Goal: Navigation & Orientation: Find specific page/section

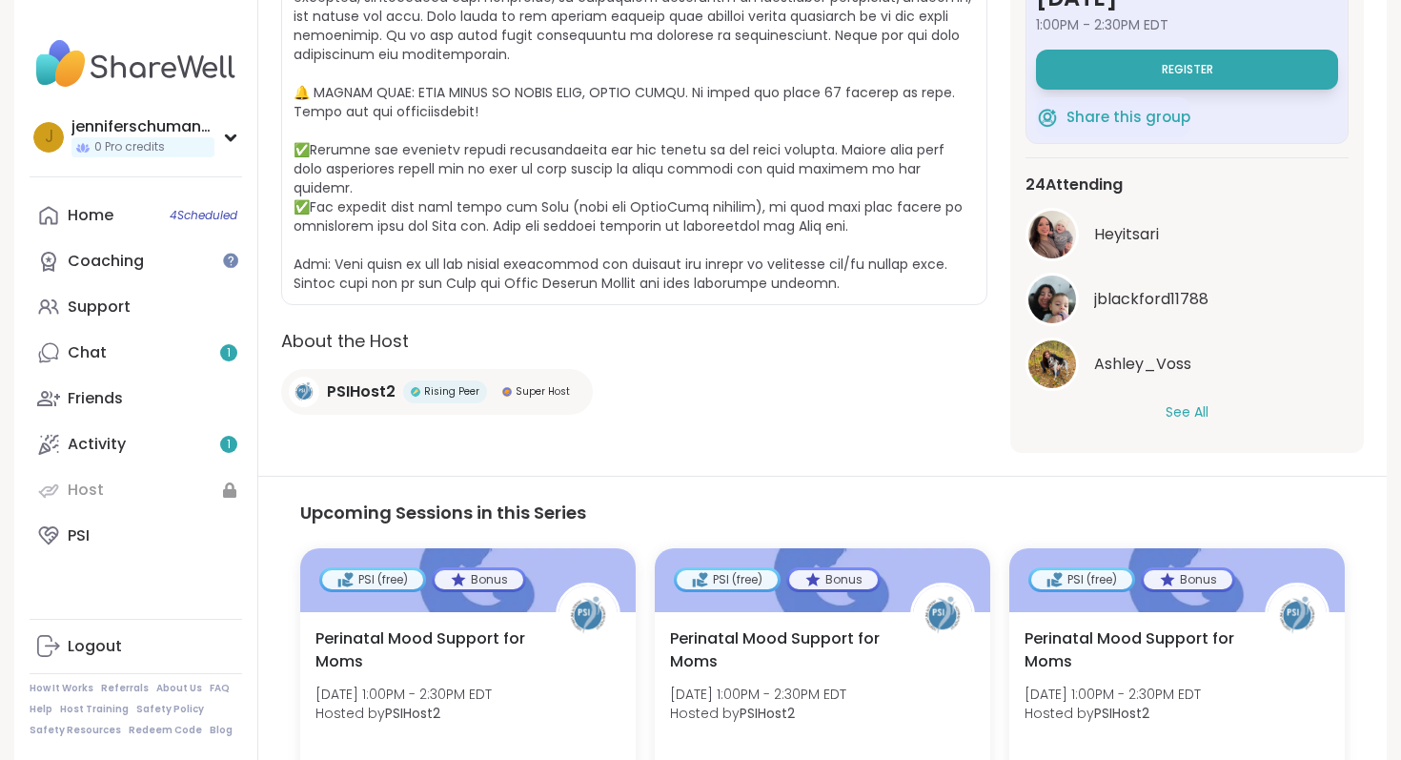
scroll to position [493, 0]
click at [1194, 401] on button "See All" at bounding box center [1187, 411] width 43 height 20
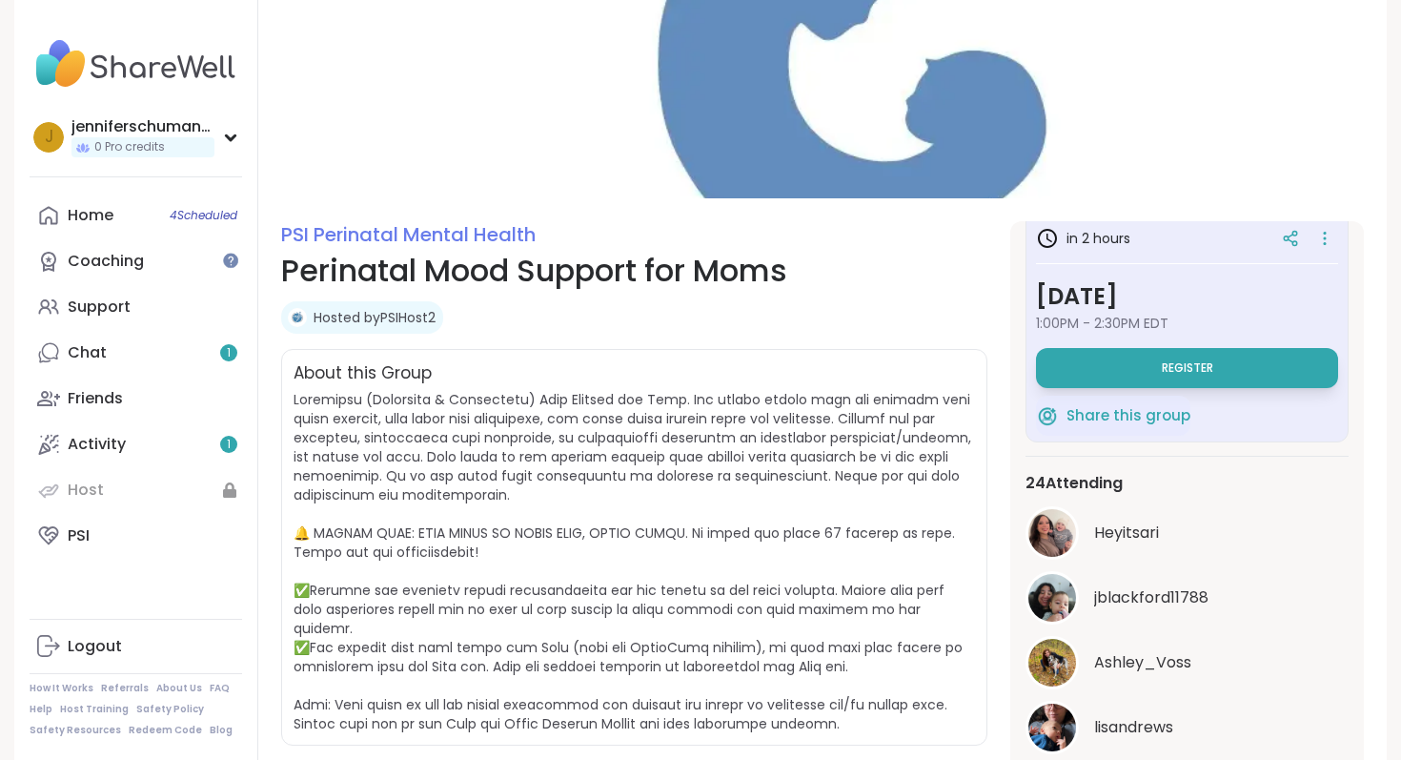
scroll to position [0, 0]
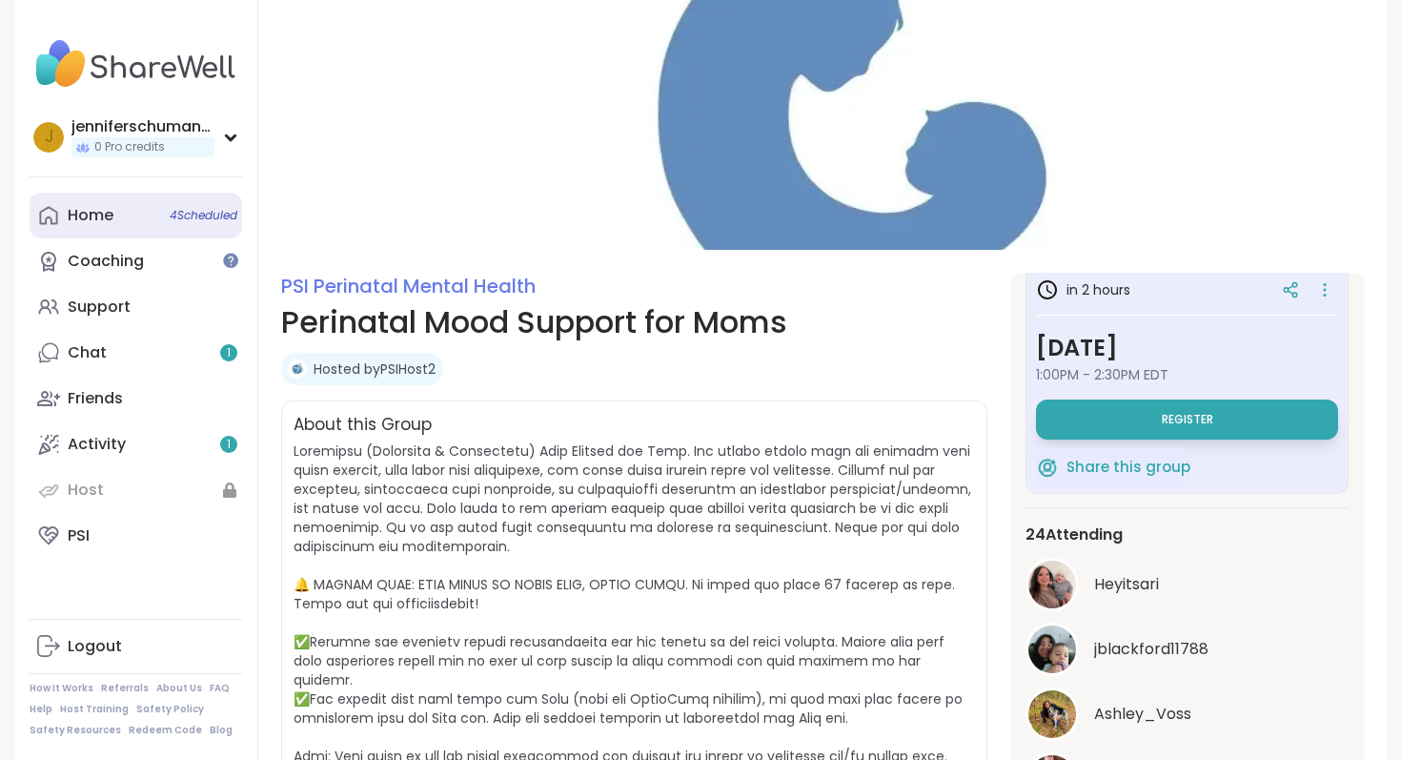
click at [73, 220] on div "Home 4 Scheduled" at bounding box center [91, 215] width 46 height 21
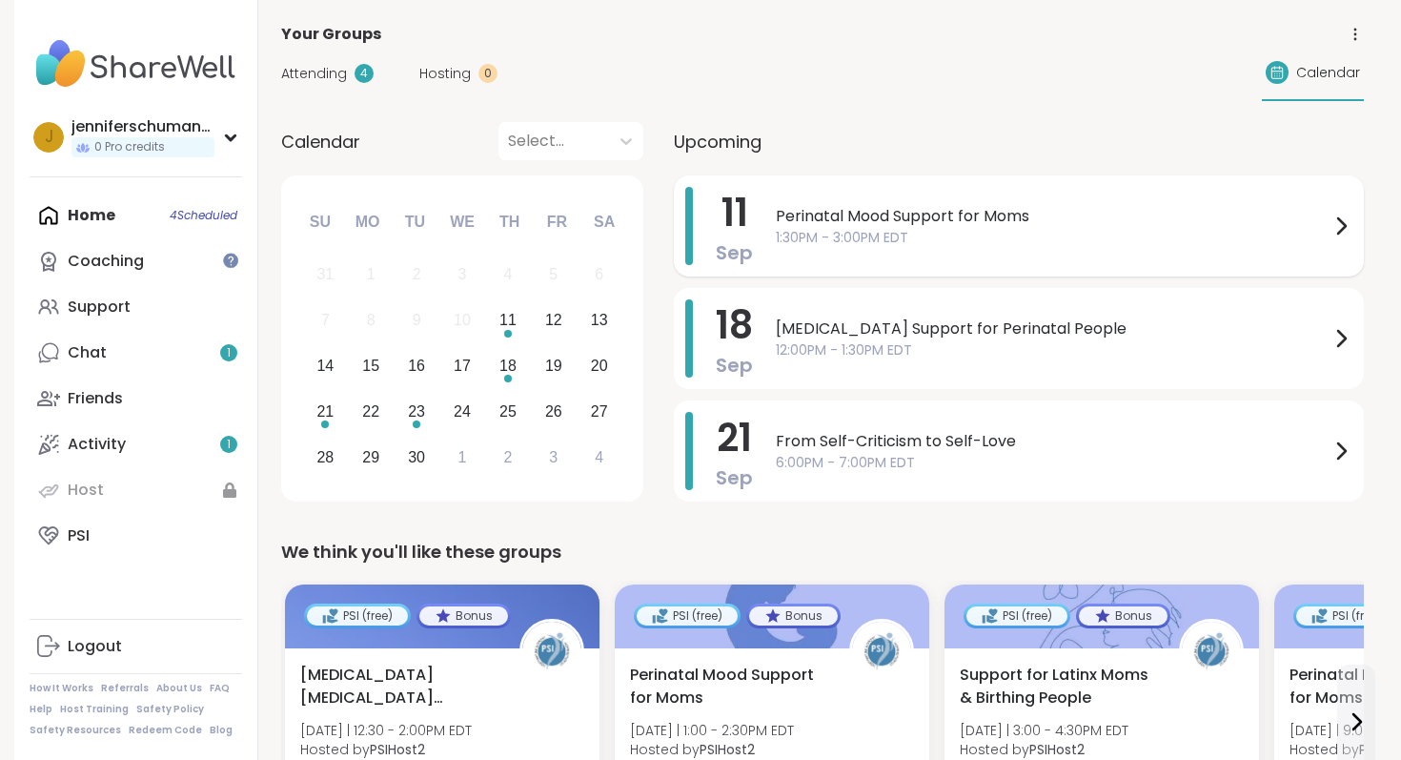
click at [883, 241] on span "1:30PM - 3:00PM EDT" at bounding box center [1053, 238] width 554 height 20
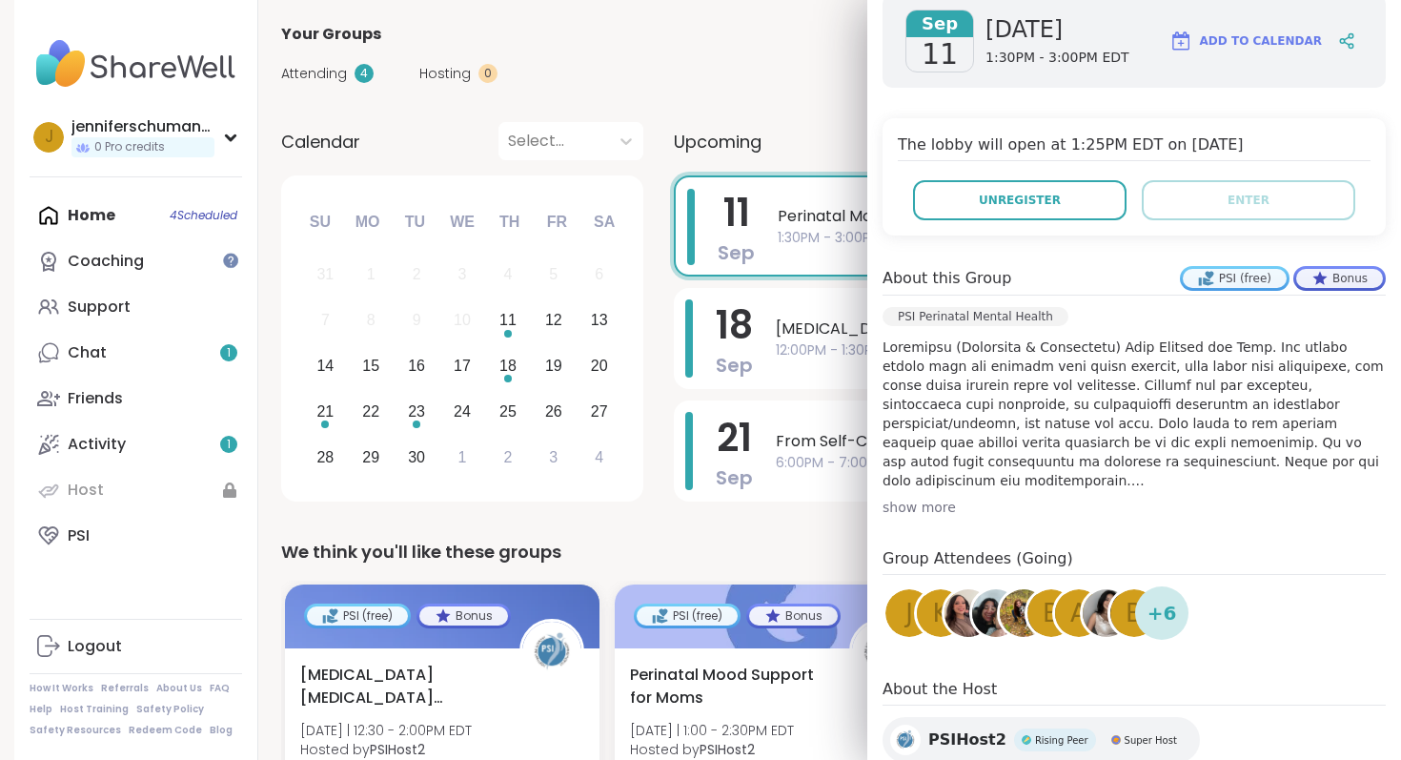
scroll to position [340, 0]
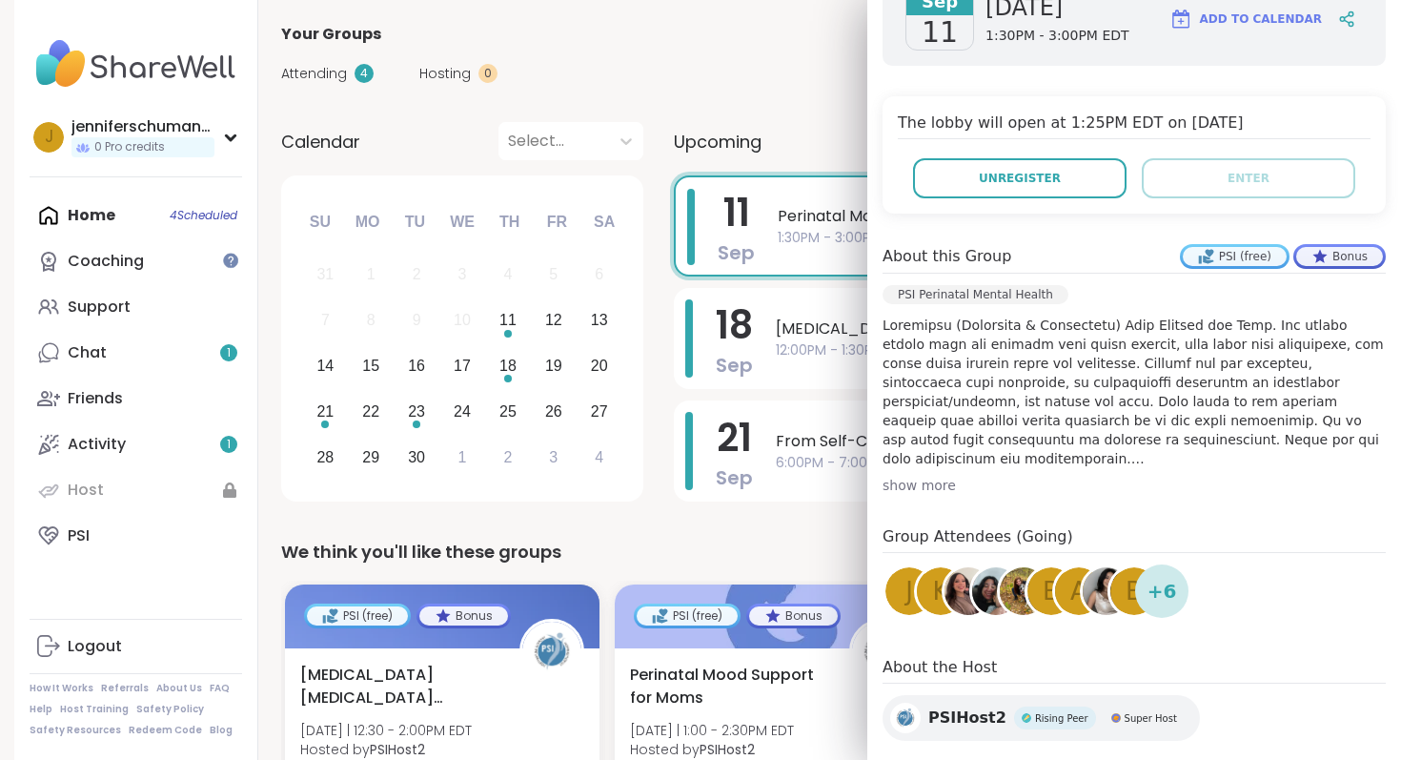
click at [935, 476] on div "show more" at bounding box center [1134, 485] width 503 height 19
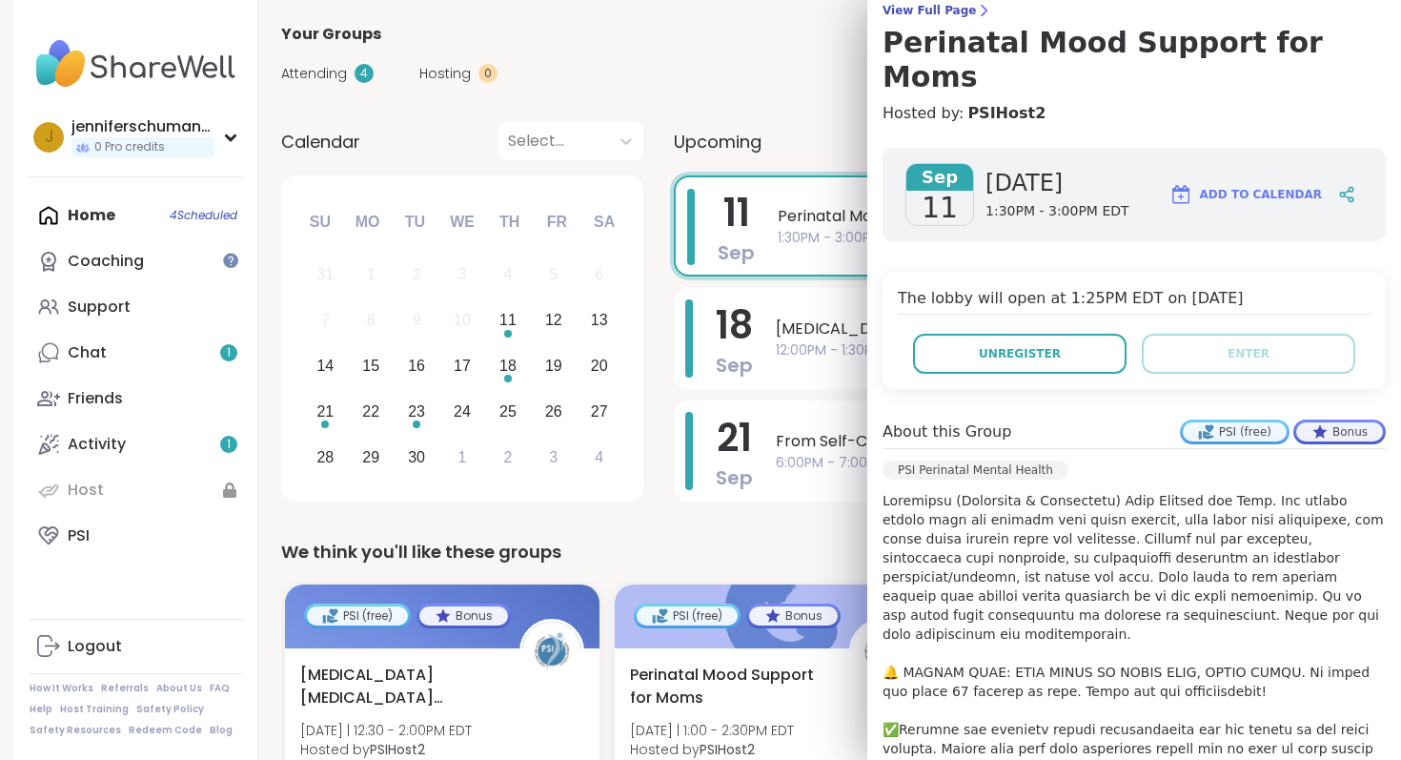
scroll to position [0, 0]
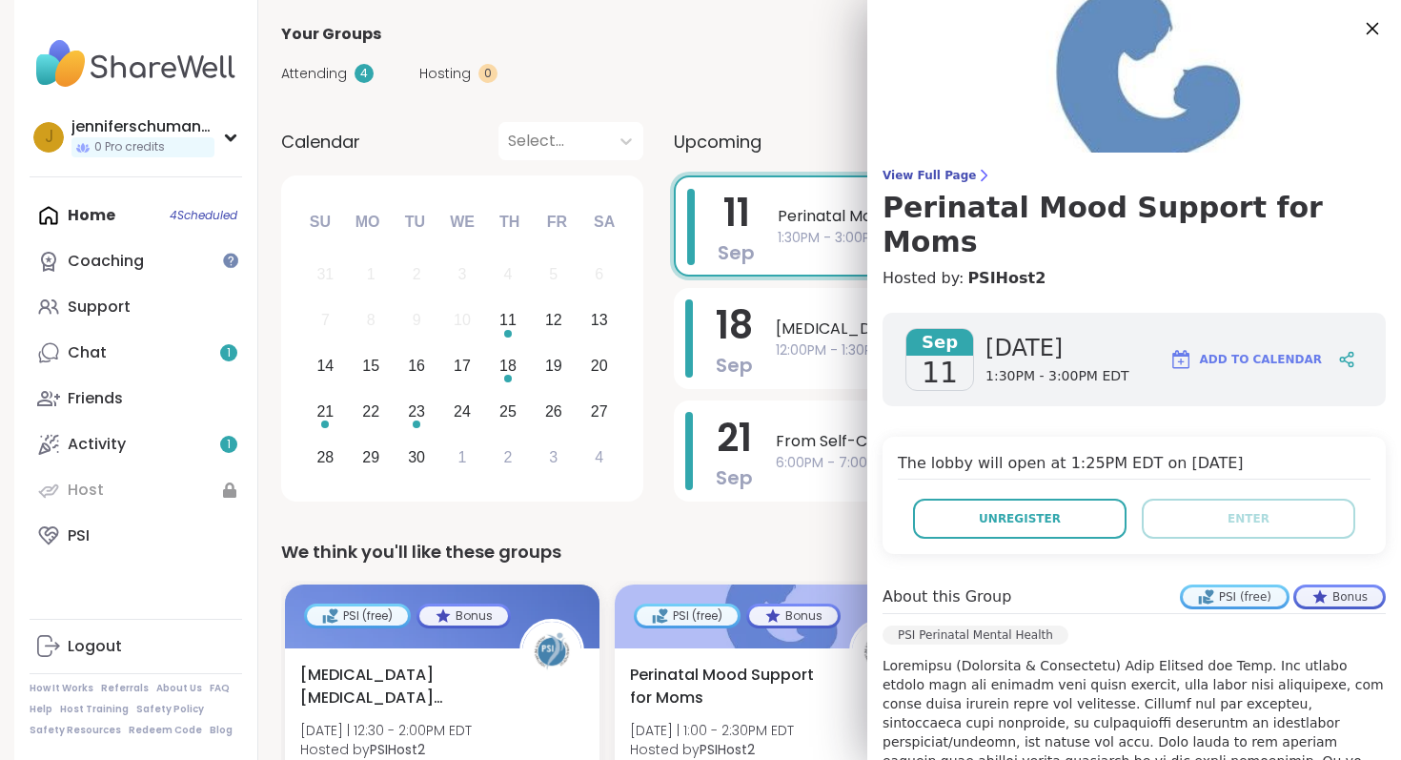
click at [1372, 22] on icon at bounding box center [1372, 28] width 24 height 24
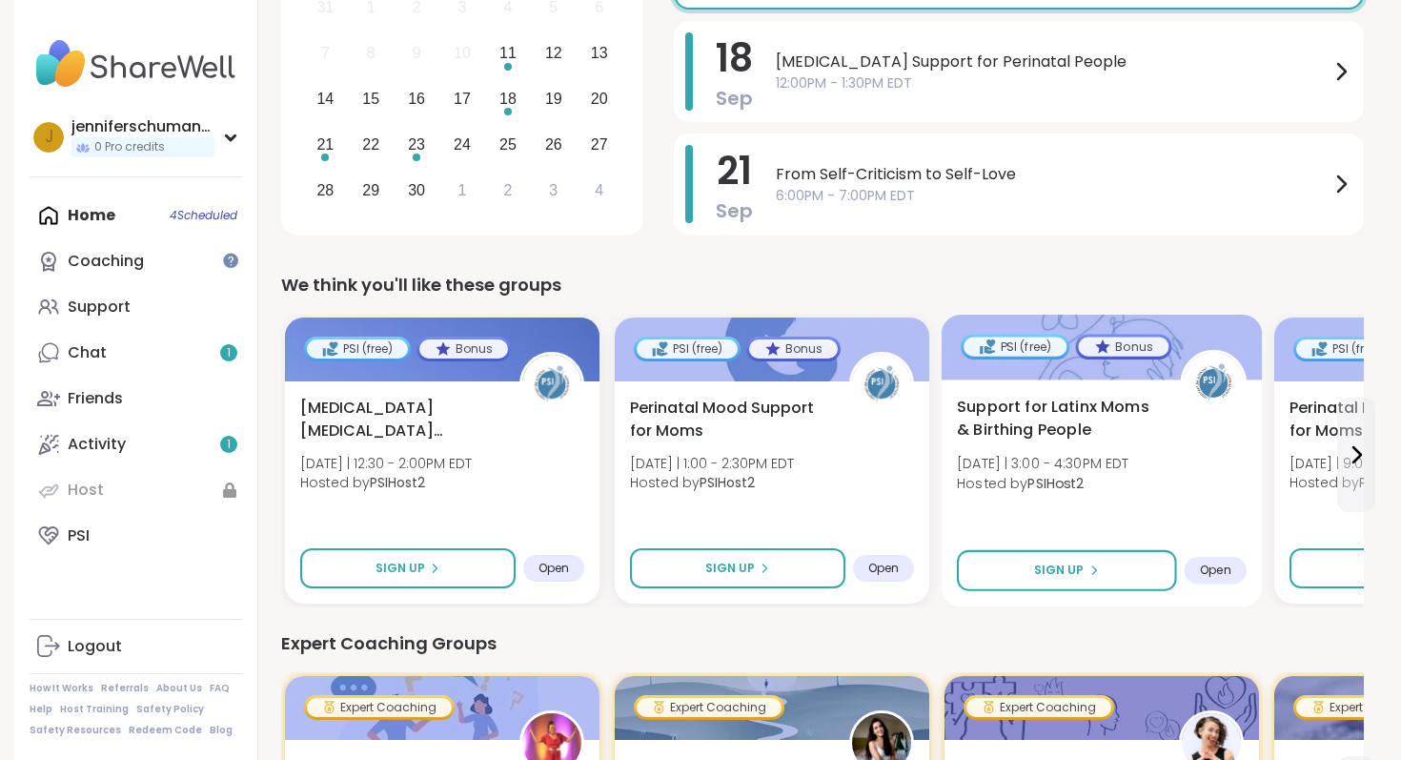
scroll to position [273, 0]
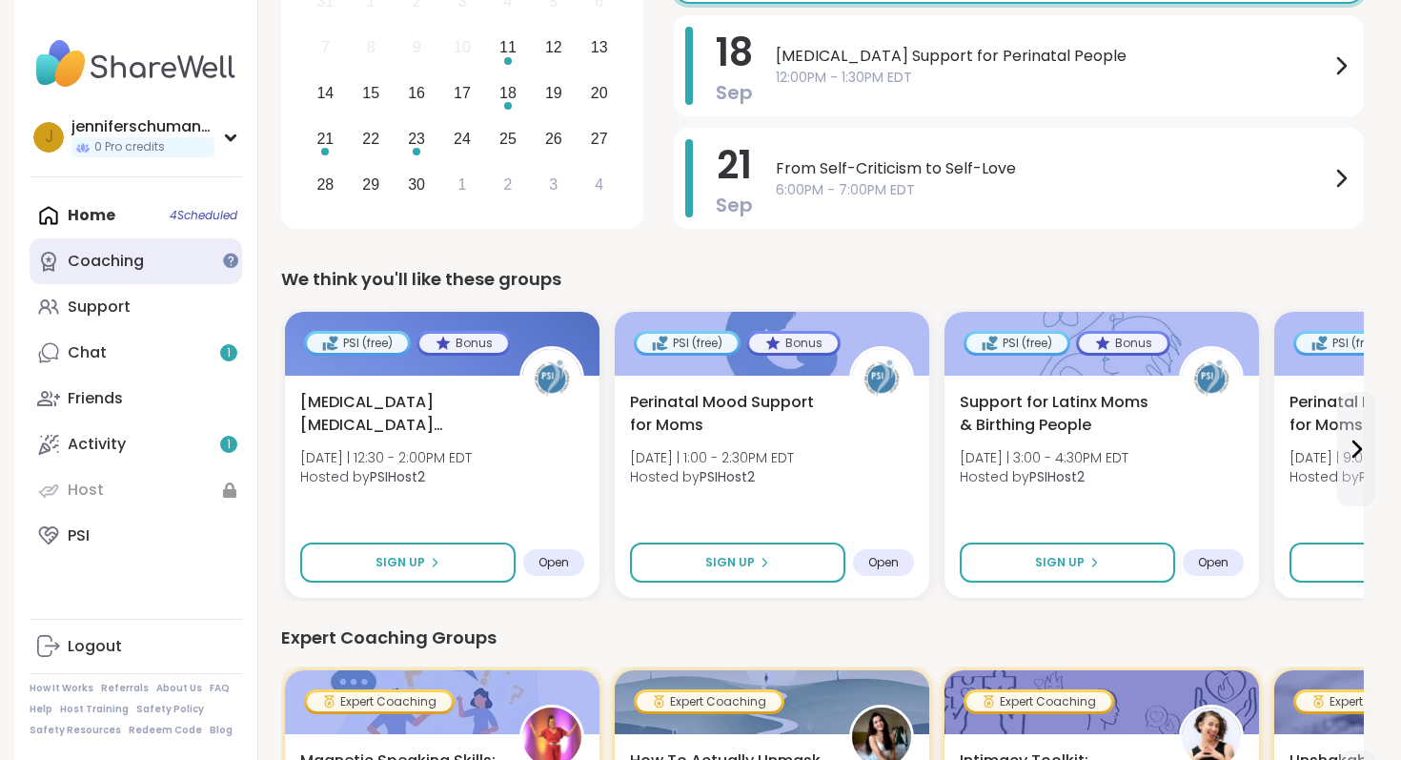
click at [136, 263] on div "Coaching" at bounding box center [106, 261] width 76 height 21
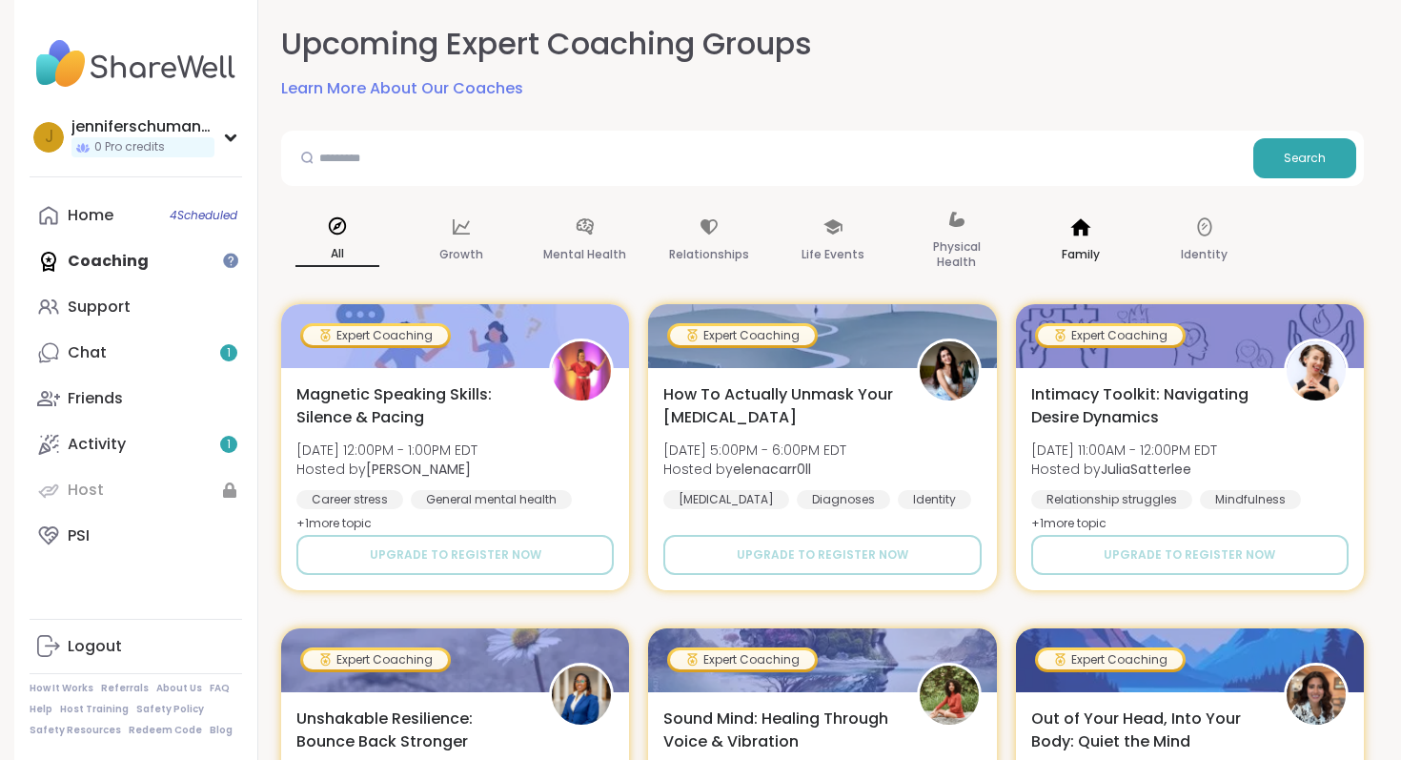
click at [1080, 246] on p "Family" at bounding box center [1081, 254] width 38 height 23
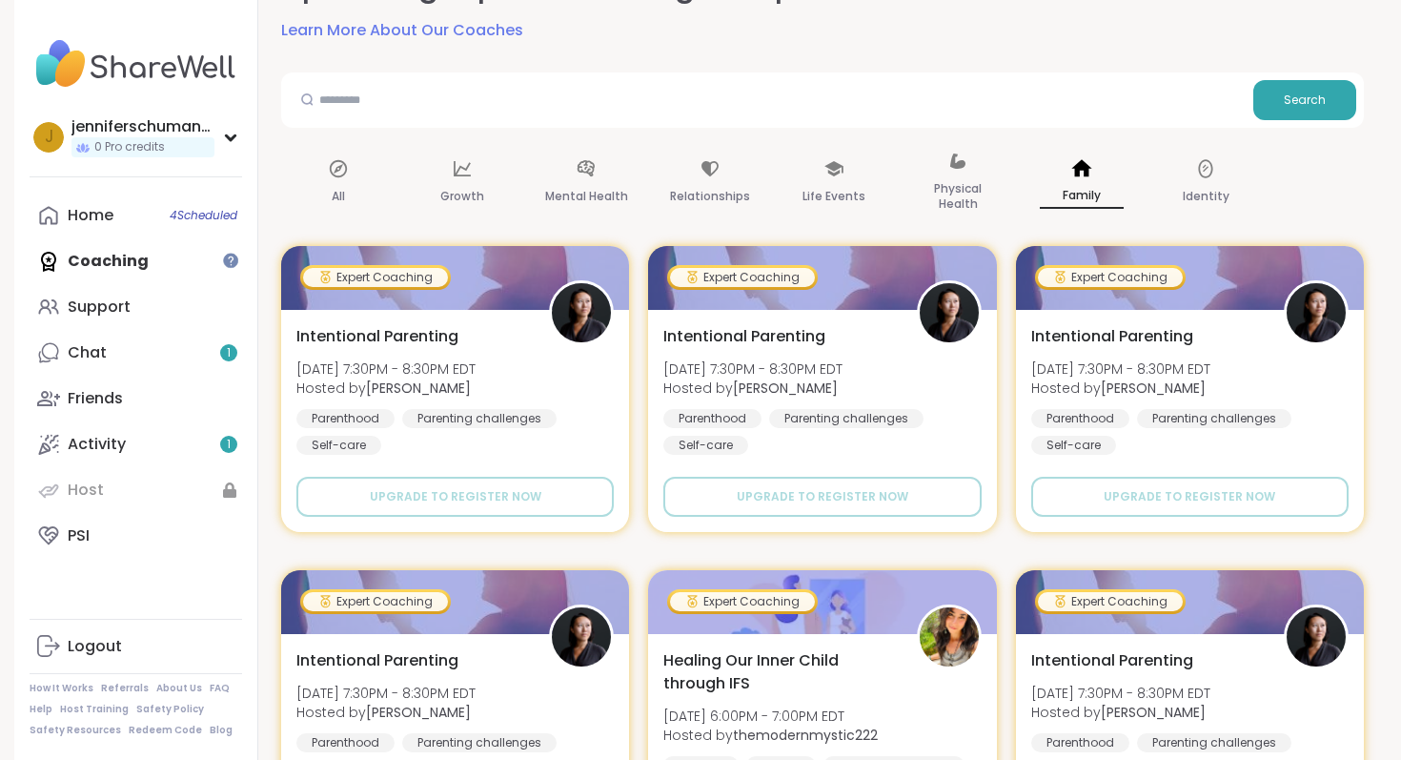
scroll to position [56, 0]
